Goal: Information Seeking & Learning: Check status

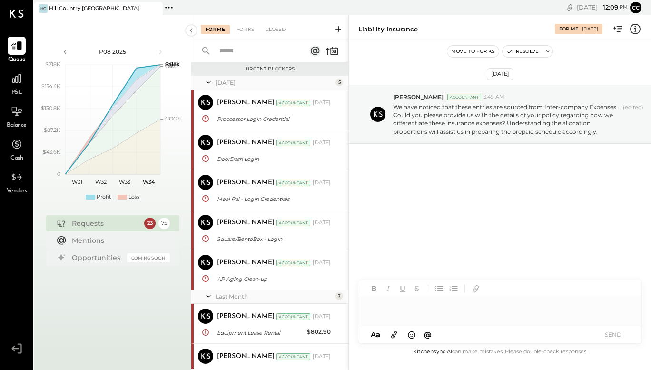
scroll to position [1018, 0]
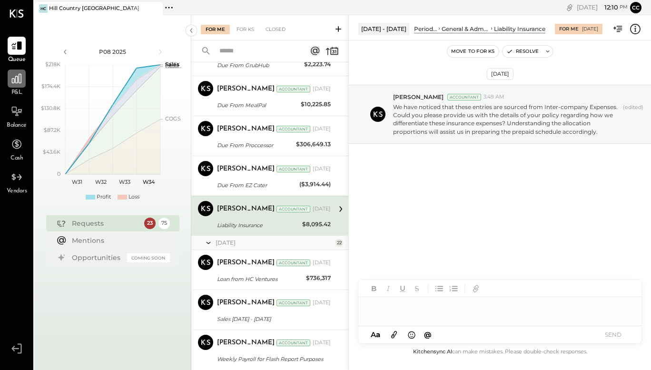
click at [18, 81] on icon at bounding box center [16, 78] width 12 height 12
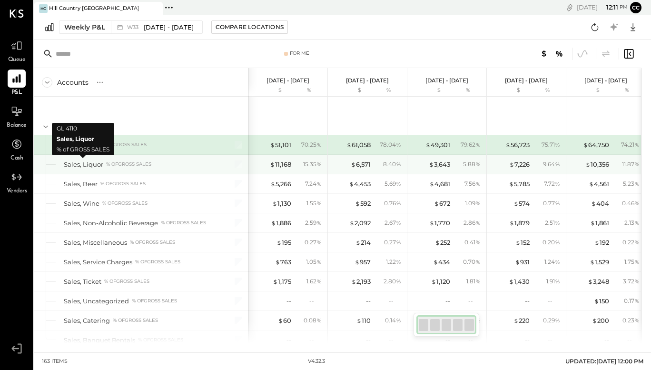
click at [100, 160] on div "Sales, Liquor" at bounding box center [84, 164] width 40 height 9
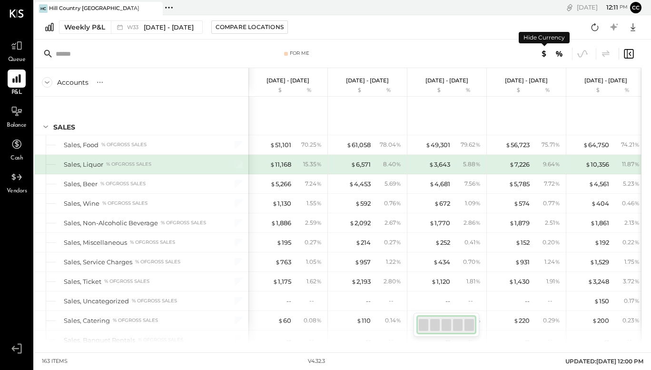
click at [542, 55] on icon at bounding box center [544, 53] width 11 height 11
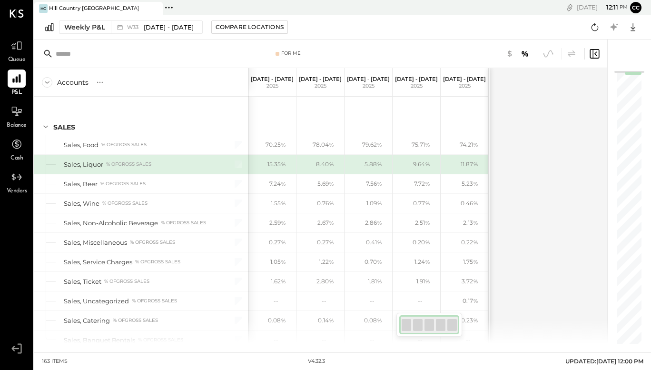
click at [511, 54] on icon at bounding box center [510, 53] width 4 height 7
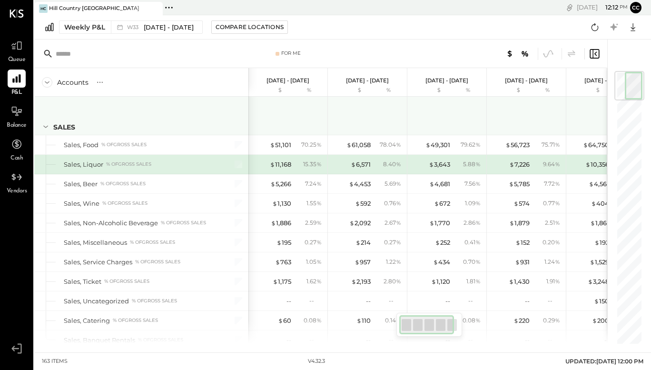
click at [512, 124] on div at bounding box center [527, 114] width 71 height 35
